Goal: Find contact information: Find contact information

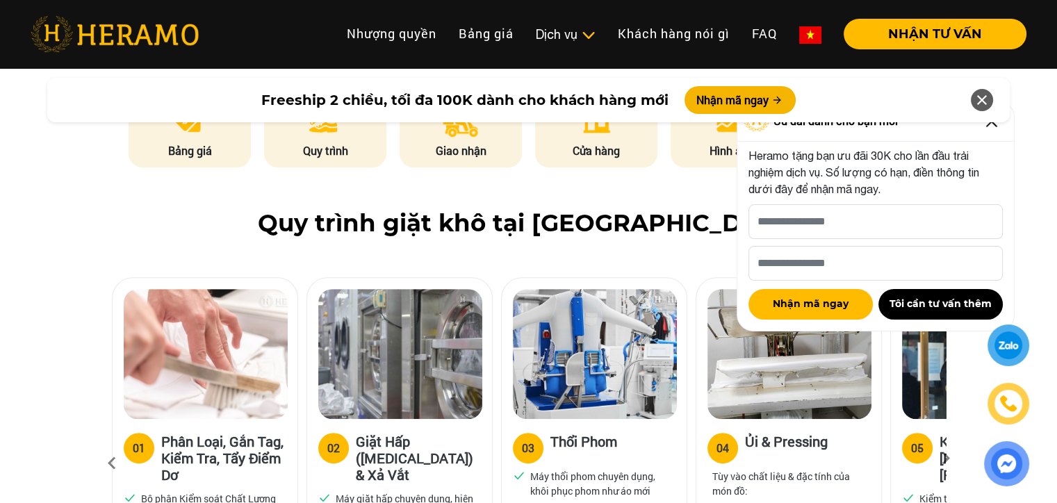
scroll to position [782, 0]
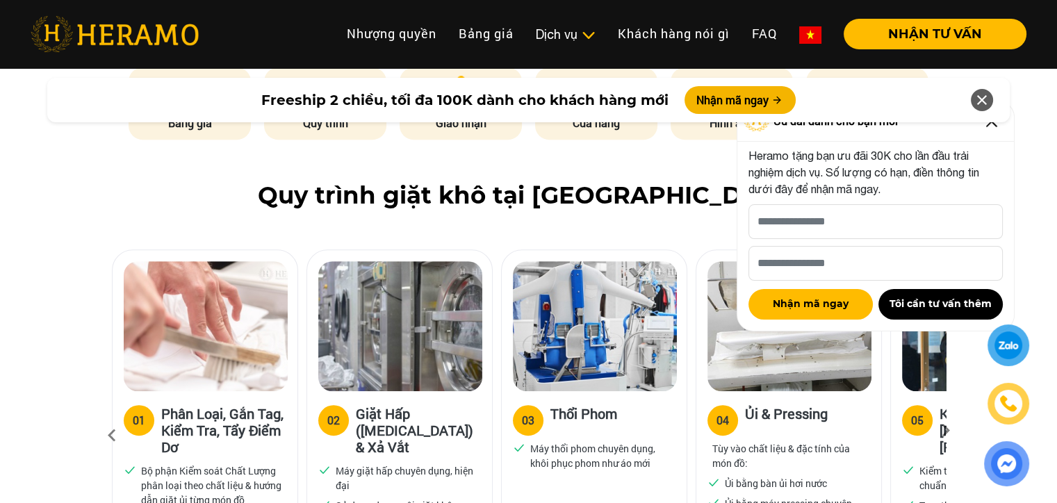
click at [999, 348] on div at bounding box center [1009, 345] width 26 height 25
click at [999, 347] on div at bounding box center [1009, 345] width 26 height 25
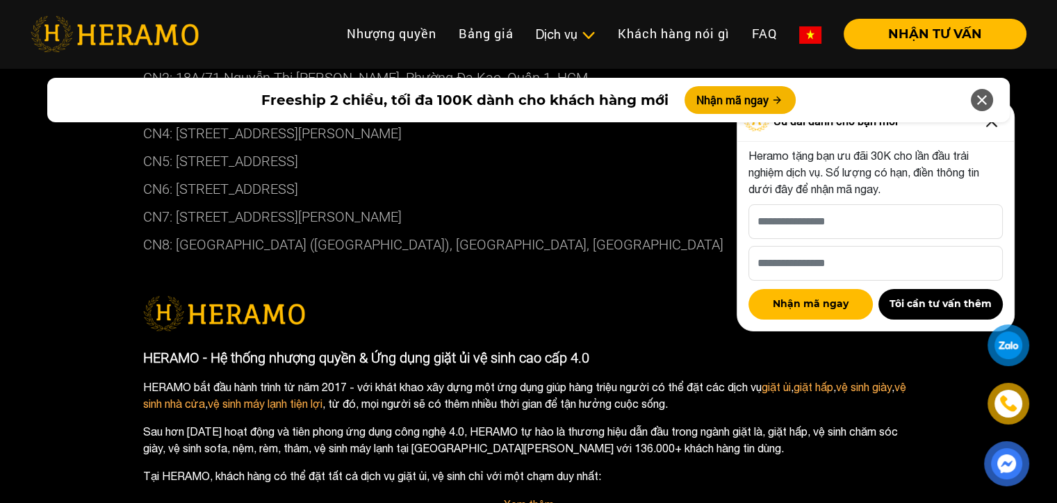
scroll to position [7661, 0]
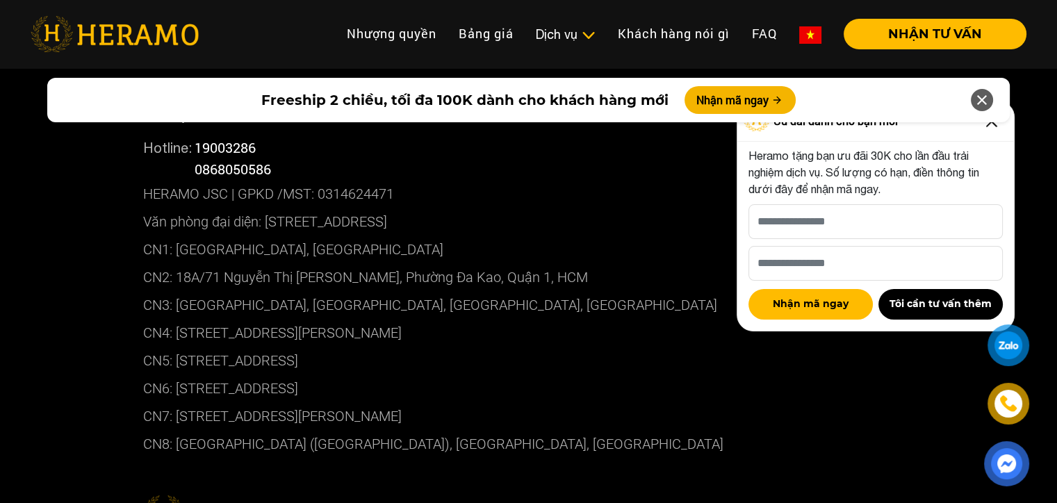
click at [988, 125] on div "Freeship 2 chiều, tối đa 100K dành cho khách hàng mới Nhận mã ngay" at bounding box center [528, 99] width 1057 height 61
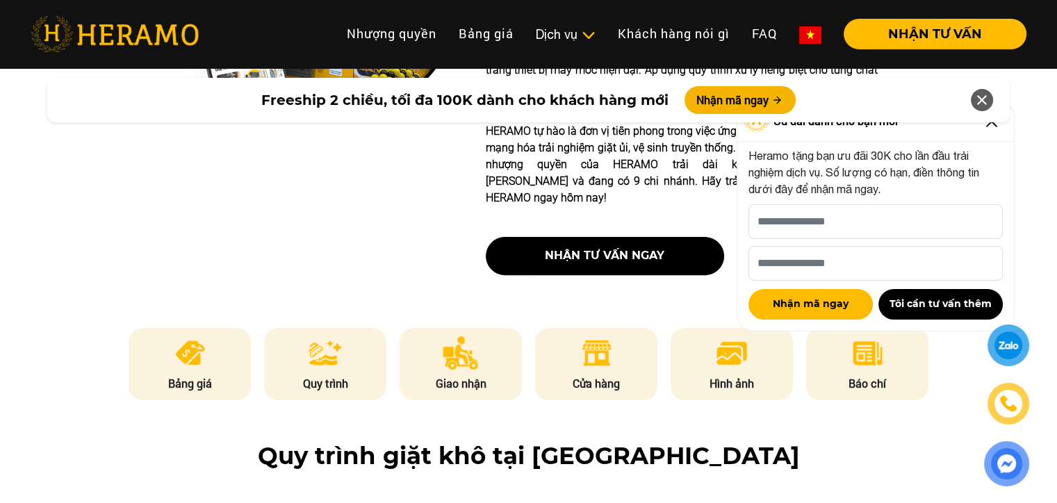
scroll to position [607, 0]
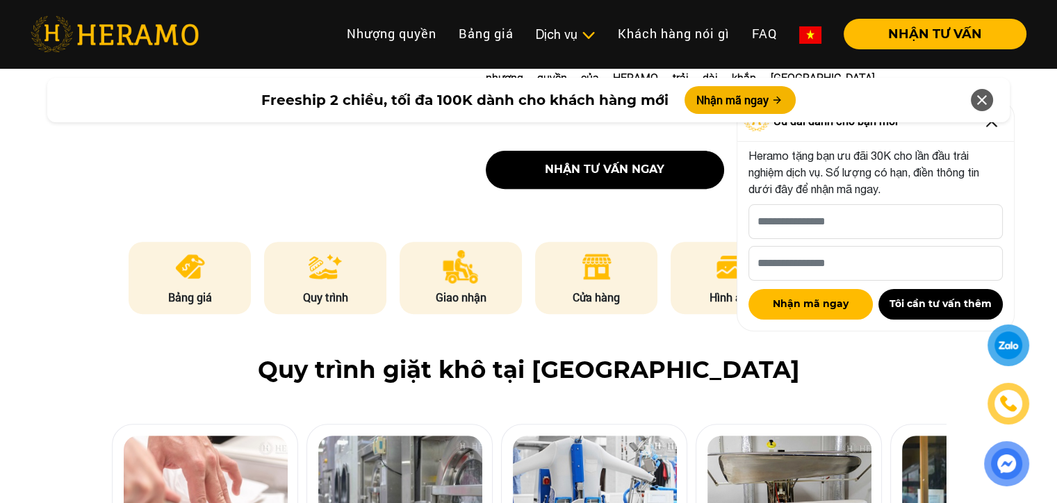
click at [1018, 347] on div at bounding box center [1009, 345] width 26 height 25
click at [1012, 403] on img at bounding box center [1008, 403] width 15 height 15
click at [987, 94] on icon at bounding box center [981, 100] width 17 height 25
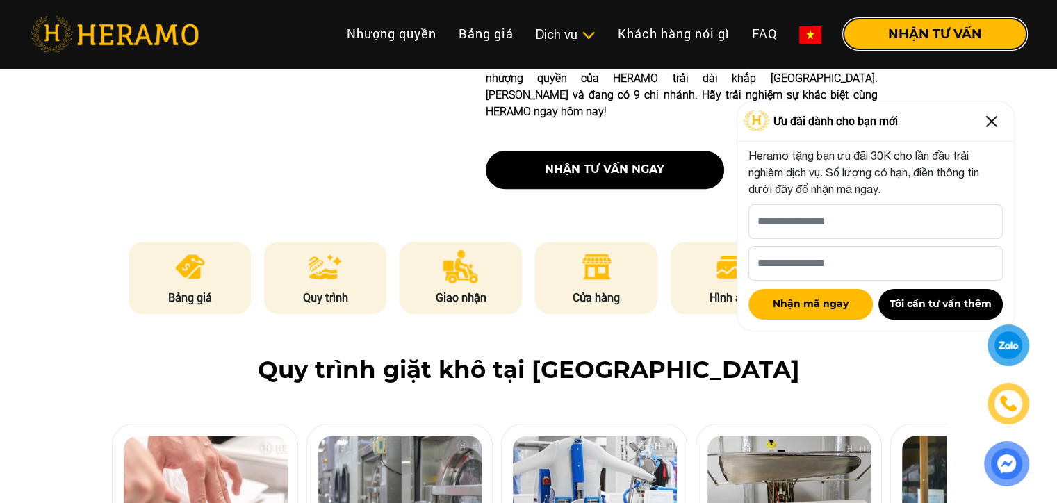
click at [977, 42] on button "NHẬN TƯ VẤN" at bounding box center [935, 34] width 183 height 31
click at [999, 125] on img at bounding box center [991, 121] width 22 height 22
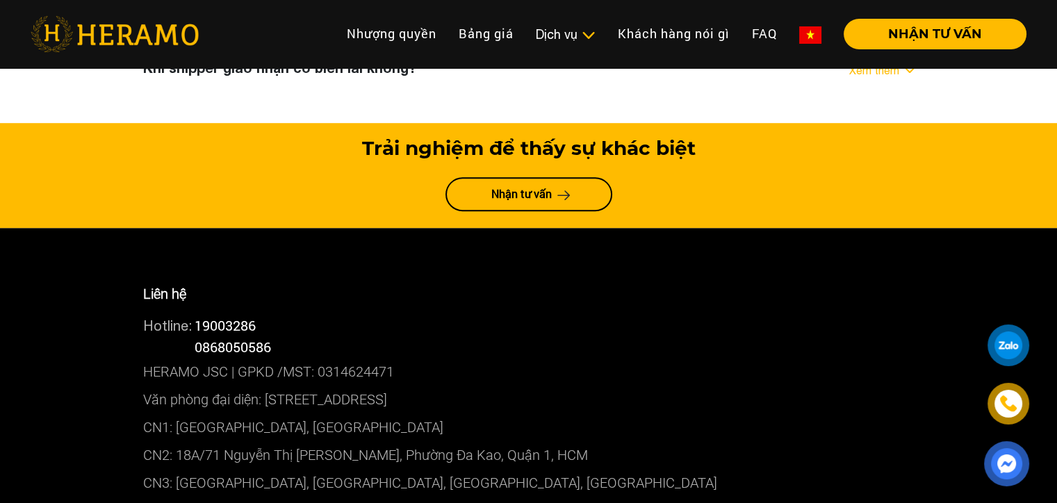
scroll to position [7557, 0]
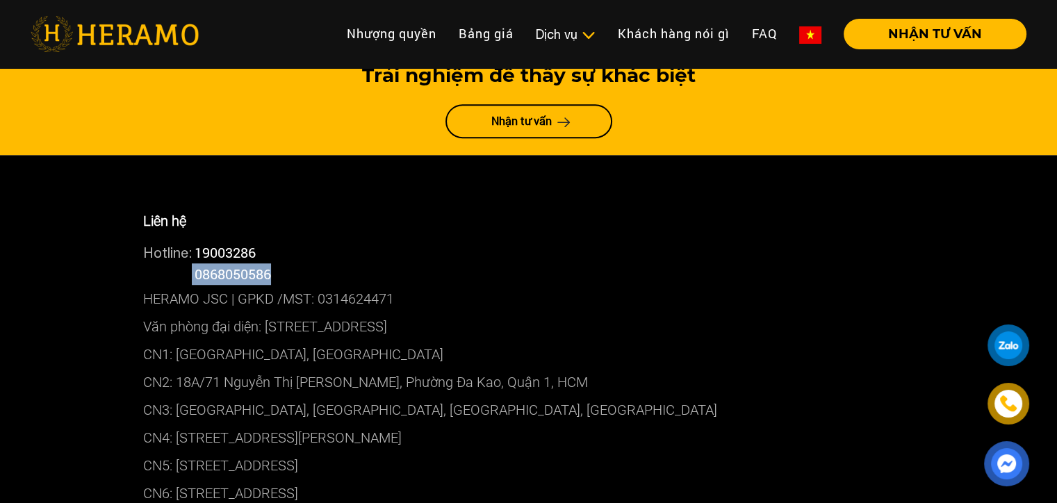
drag, startPoint x: 290, startPoint y: 130, endPoint x: 184, endPoint y: 139, distance: 106.7
click at [184, 263] on div "Hotline: 0868050586" at bounding box center [528, 274] width 771 height 22
copy div "0868050586"
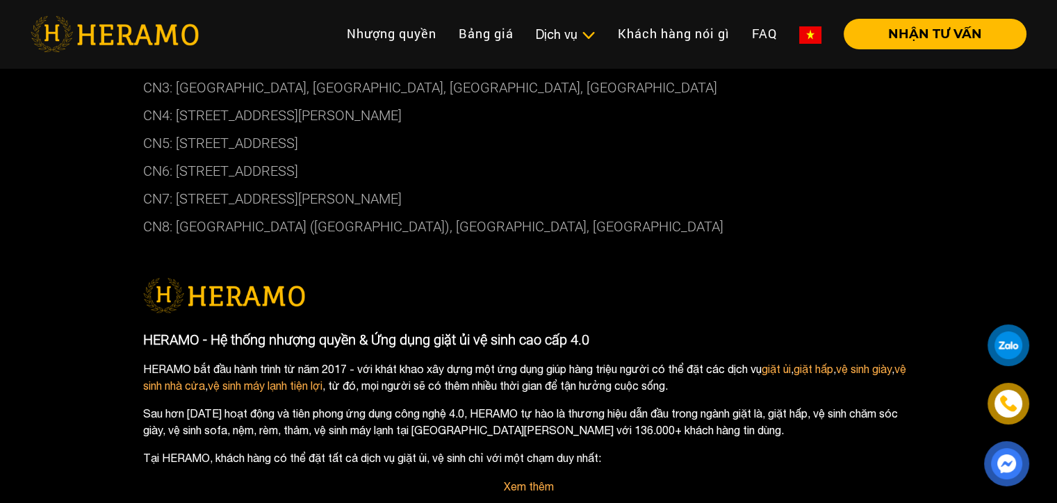
scroll to position [8096, 0]
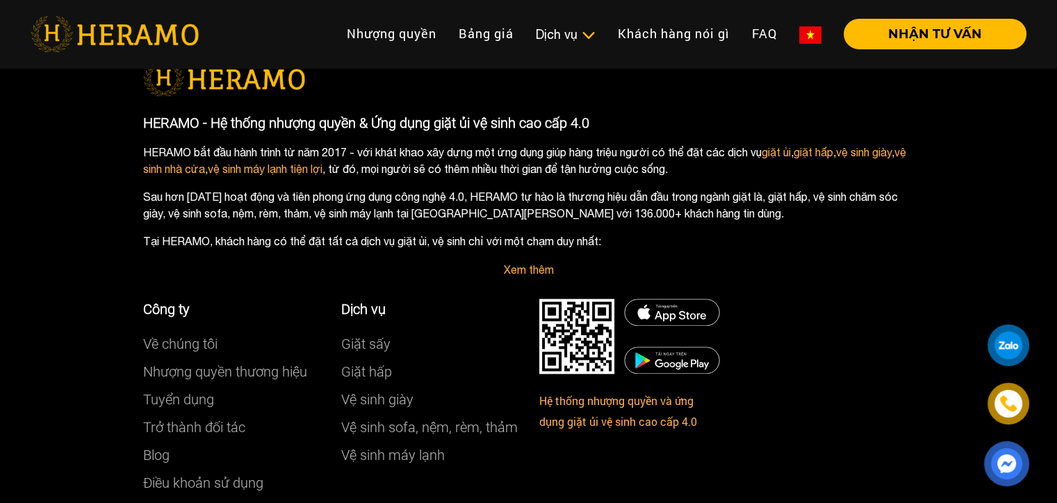
click at [81, 243] on div "Liên hệ Hotline: 19003286 Hotline: 0868050586 HERAMO JSC | GPKD /MST: 031462447…" at bounding box center [528, 95] width 1057 height 959
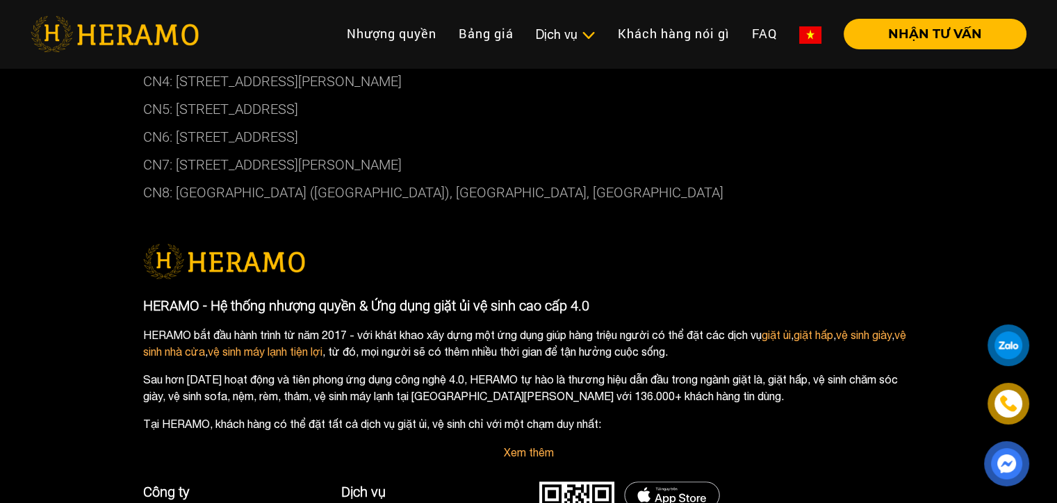
scroll to position [7922, 0]
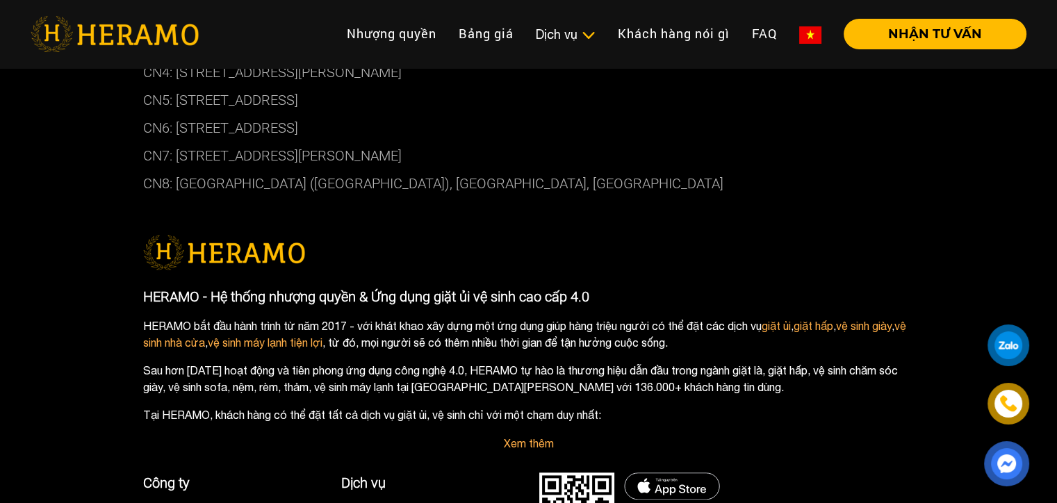
click at [56, 172] on div "Liên hệ Hotline: 19003286 Hotline: 0868050586 HERAMO JSC | GPKD /MST: 031462447…" at bounding box center [528, 268] width 1057 height 959
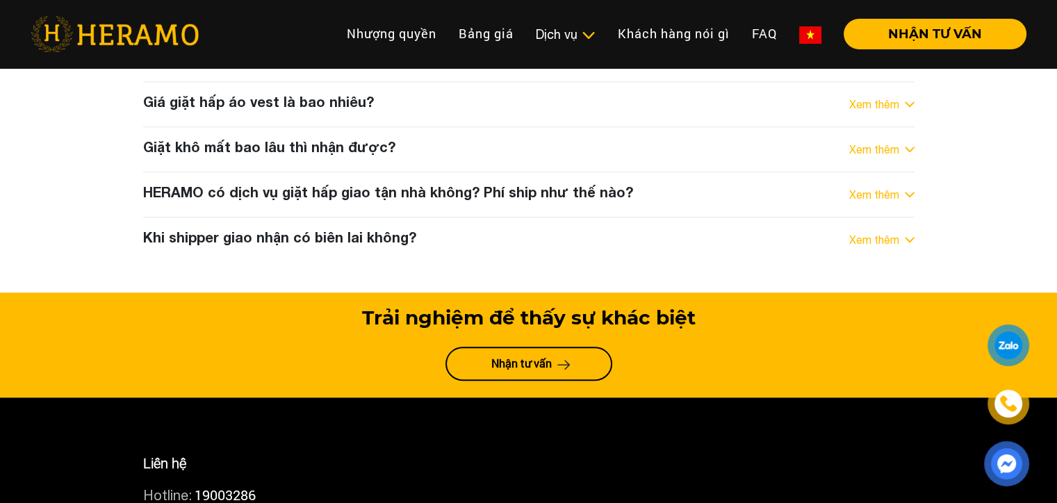
scroll to position [6793, 0]
